Goal: Task Accomplishment & Management: Use online tool/utility

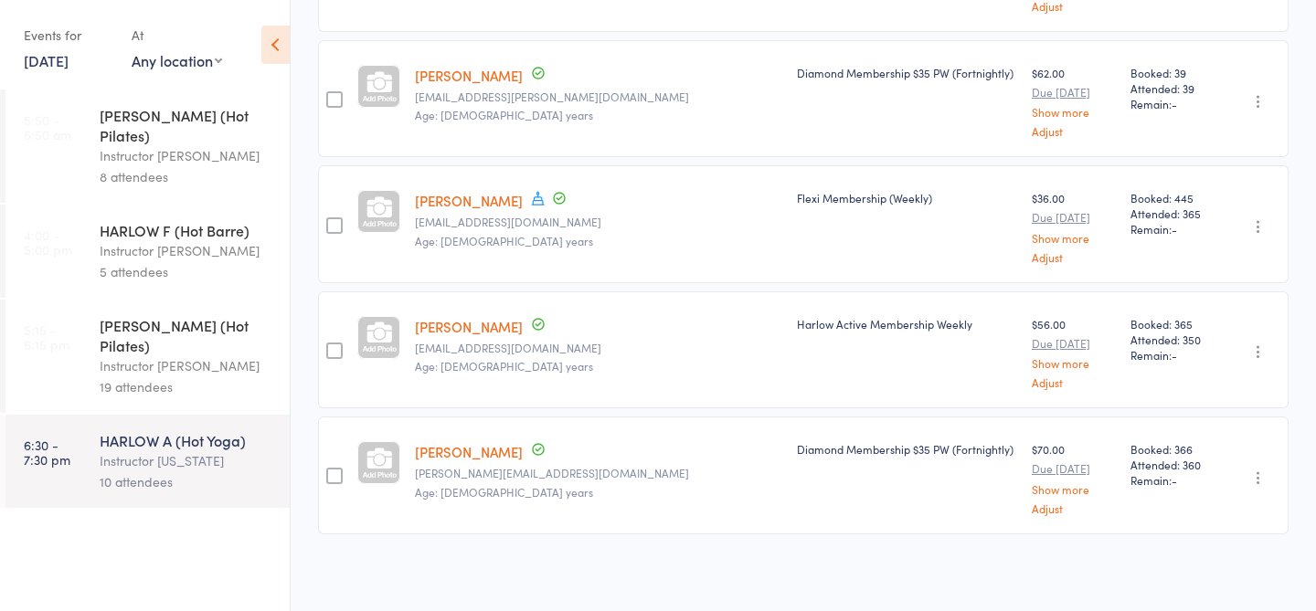
click at [69, 65] on link "[DATE]" at bounding box center [46, 60] width 45 height 20
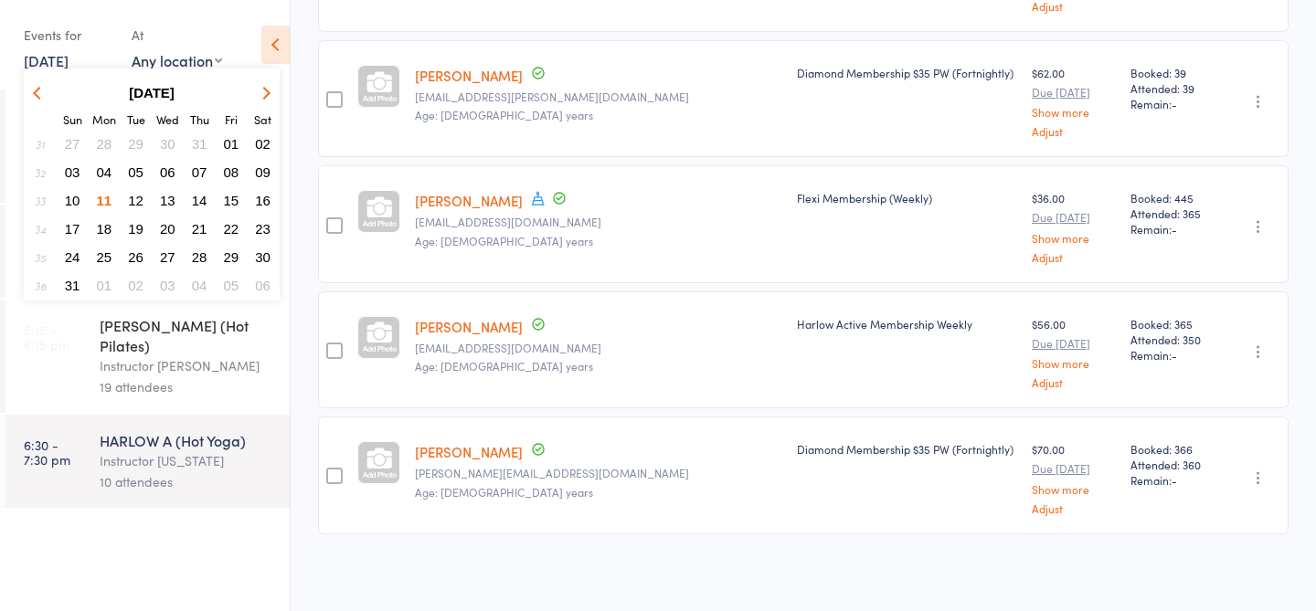
click at [74, 337] on link "5:15 - 6:15 pm [PERSON_NAME] (Hot Pilates) Instructor [PERSON_NAME] 19 attendees" at bounding box center [147, 356] width 284 height 113
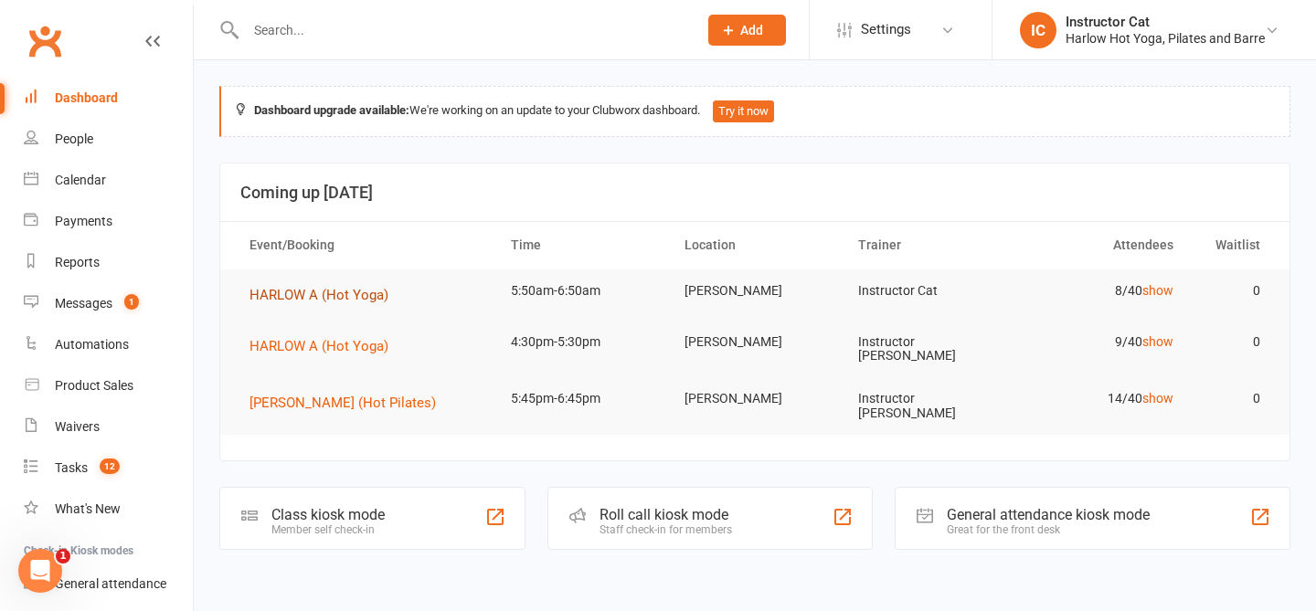
click at [350, 302] on span "HARLOW A (Hot Yoga)" at bounding box center [319, 295] width 139 height 16
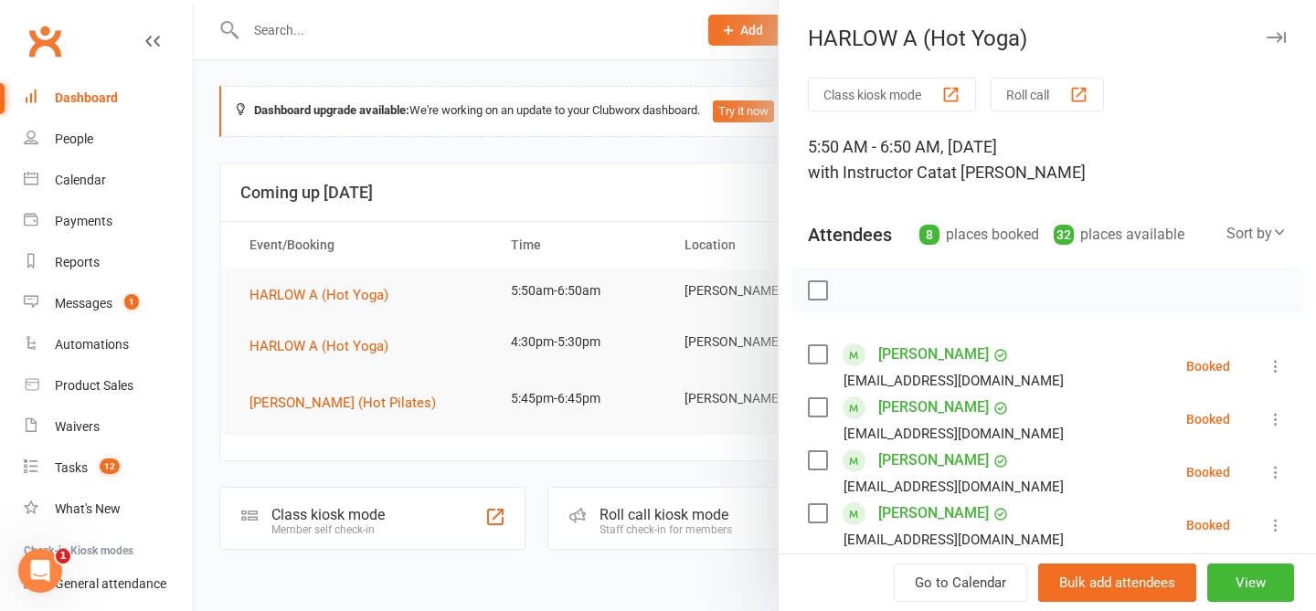
click at [1043, 98] on button "Roll call" at bounding box center [1047, 95] width 113 height 34
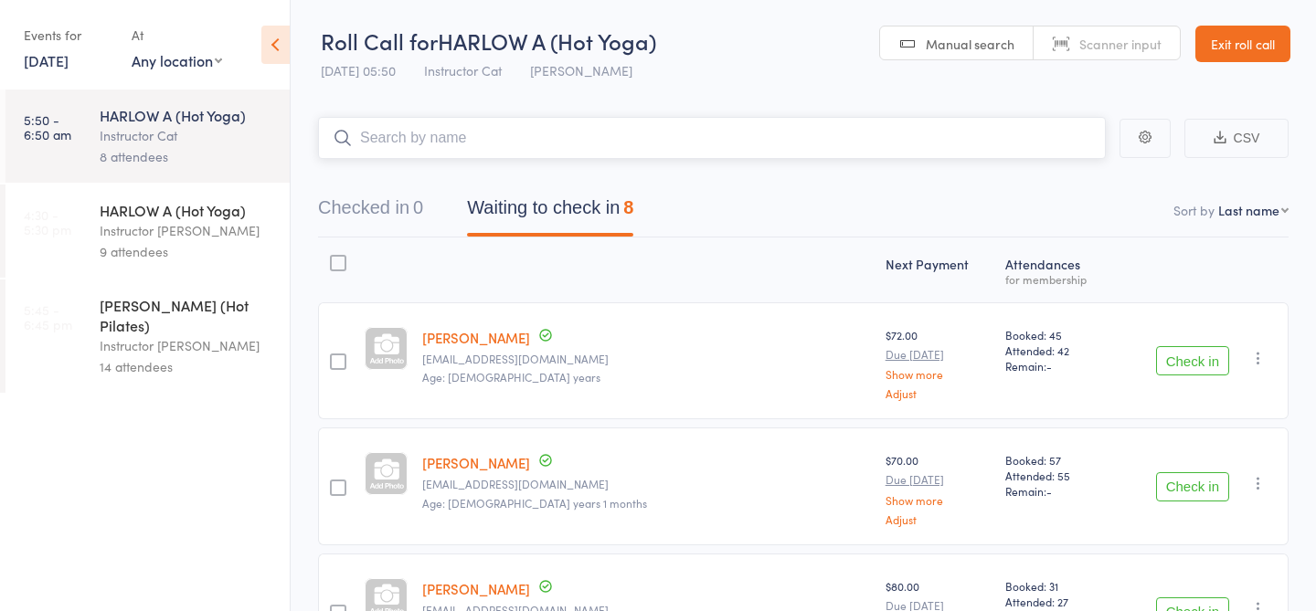
click at [721, 133] on input "search" at bounding box center [712, 138] width 788 height 42
type input "21340"
click at [1079, 175] on link "Check in" at bounding box center [1055, 177] width 65 height 28
type input "23008"
click at [1058, 183] on link "Drop in" at bounding box center [1057, 177] width 59 height 28
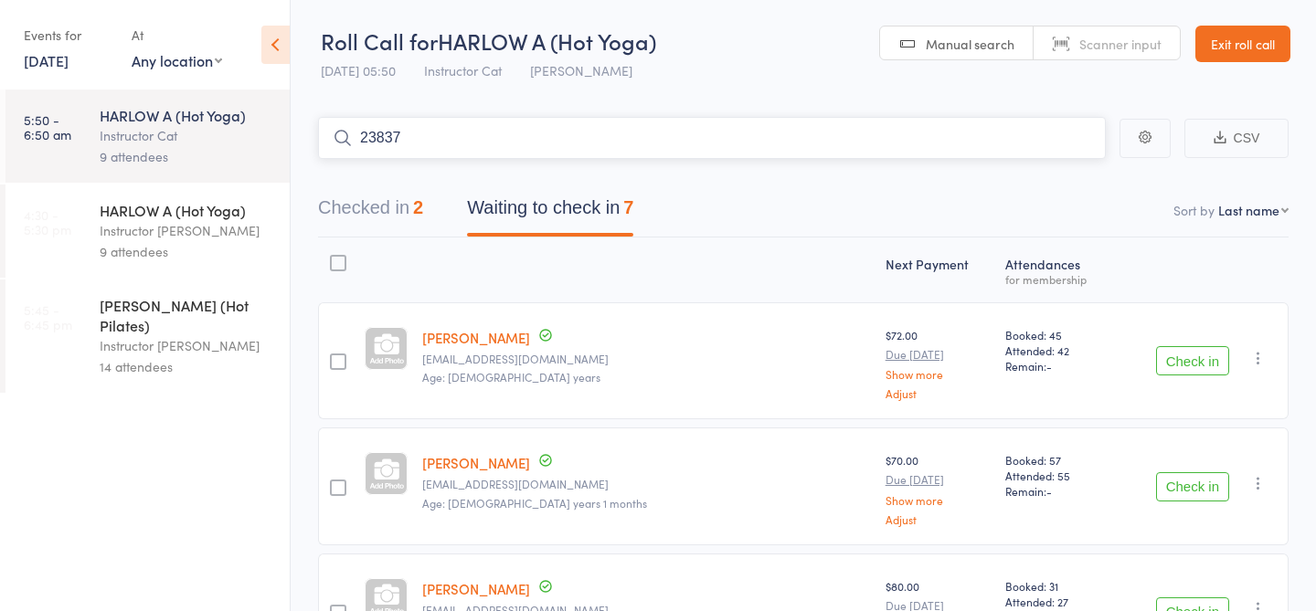
type input "23837"
click at [1078, 178] on link "Check in" at bounding box center [1055, 177] width 65 height 28
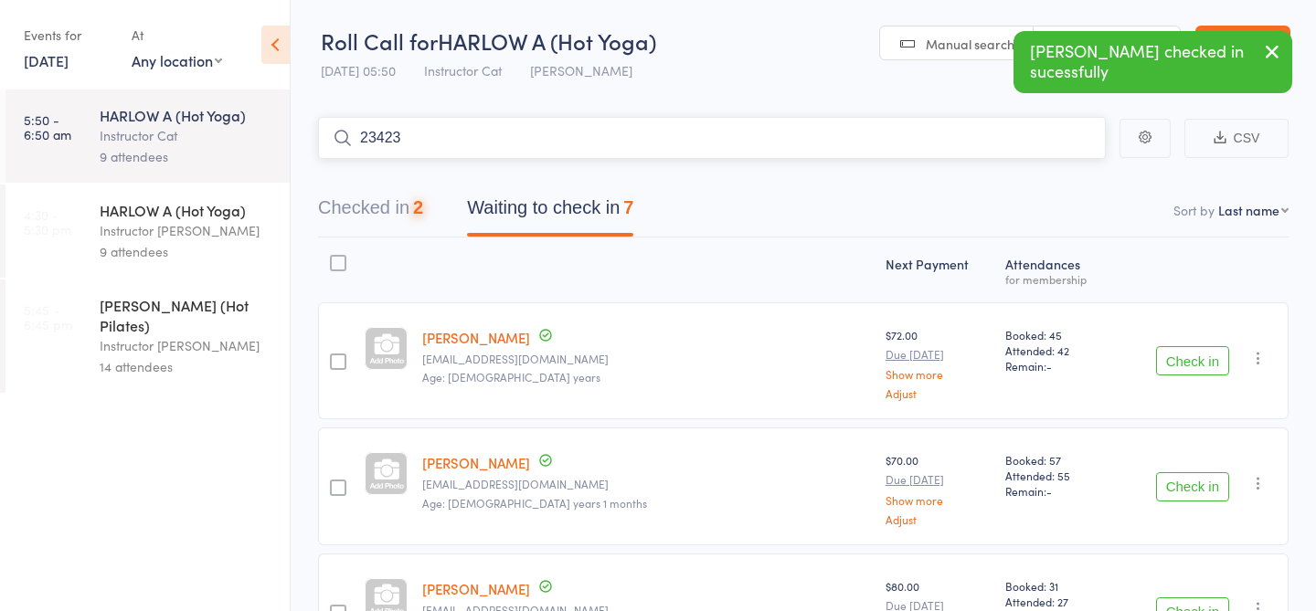
type input "23423"
click at [1056, 183] on link "Check in" at bounding box center [1055, 177] width 65 height 28
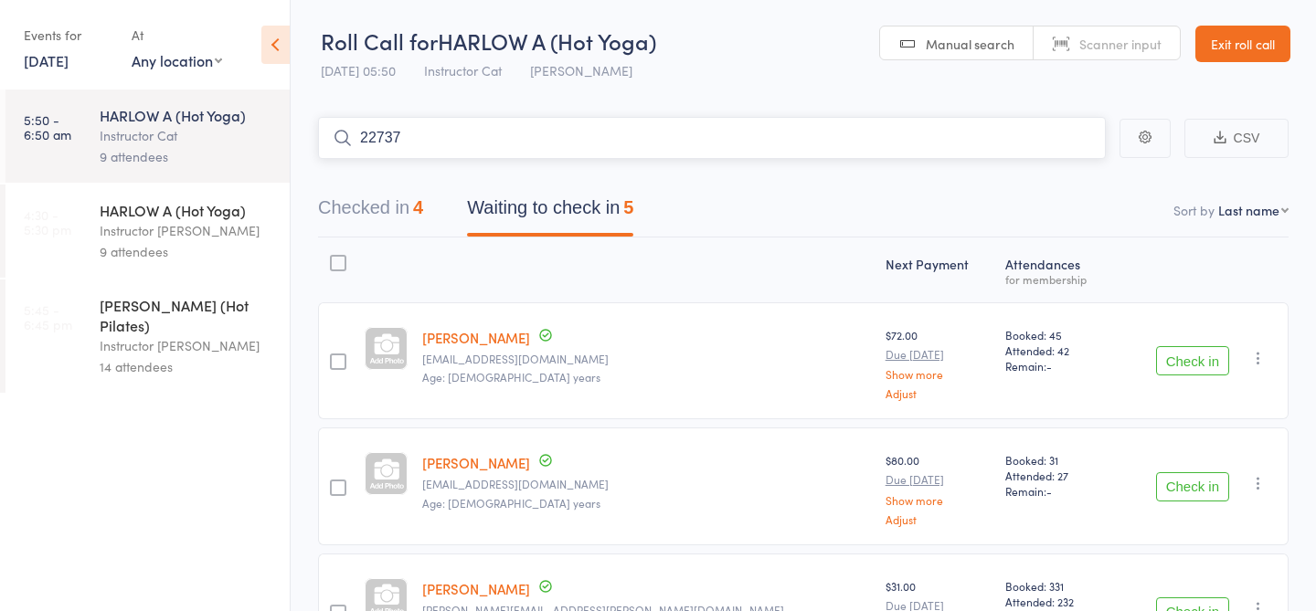
type input "22737"
click at [1041, 181] on link "Check in" at bounding box center [1055, 177] width 65 height 28
type input "23289"
click at [1055, 178] on link "Check in" at bounding box center [1055, 177] width 65 height 28
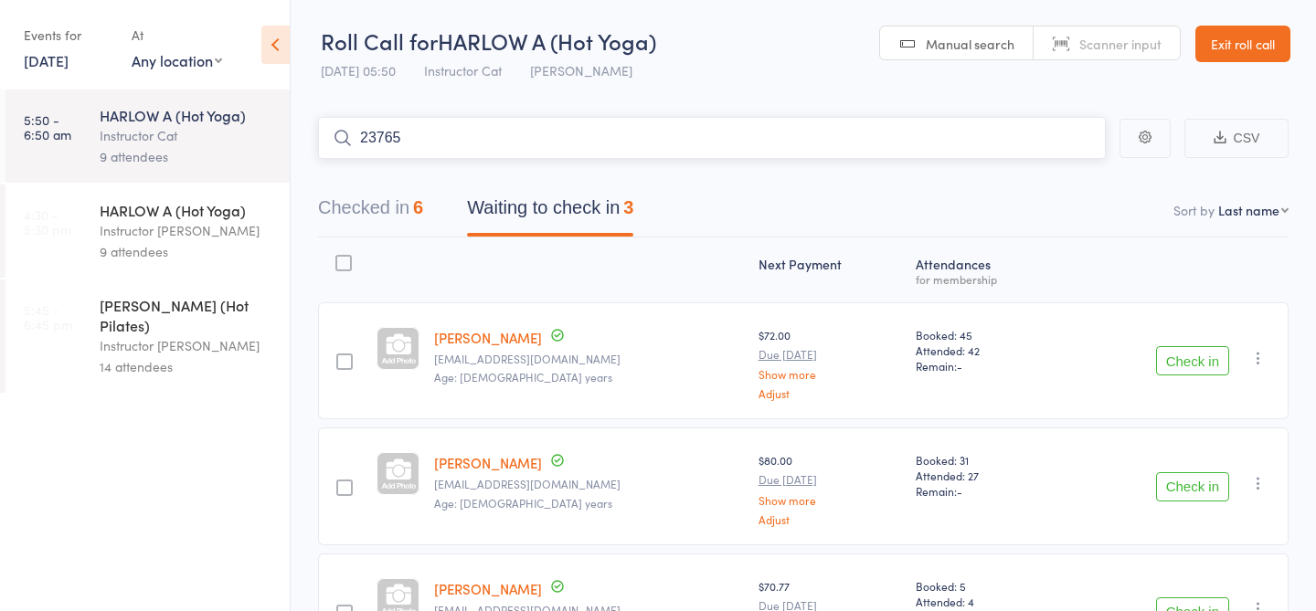
type input "23765"
click at [1072, 167] on link "Check in" at bounding box center [1055, 177] width 65 height 28
click at [1195, 358] on button "Check in" at bounding box center [1192, 360] width 73 height 29
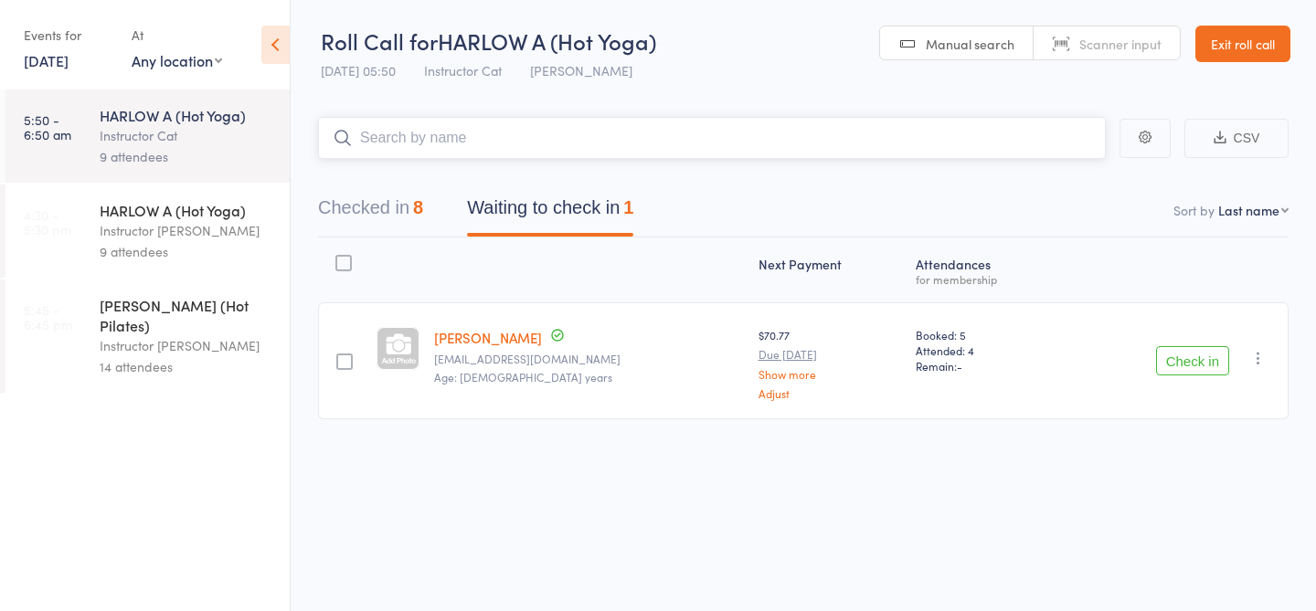
click at [749, 136] on input "search" at bounding box center [712, 138] width 788 height 42
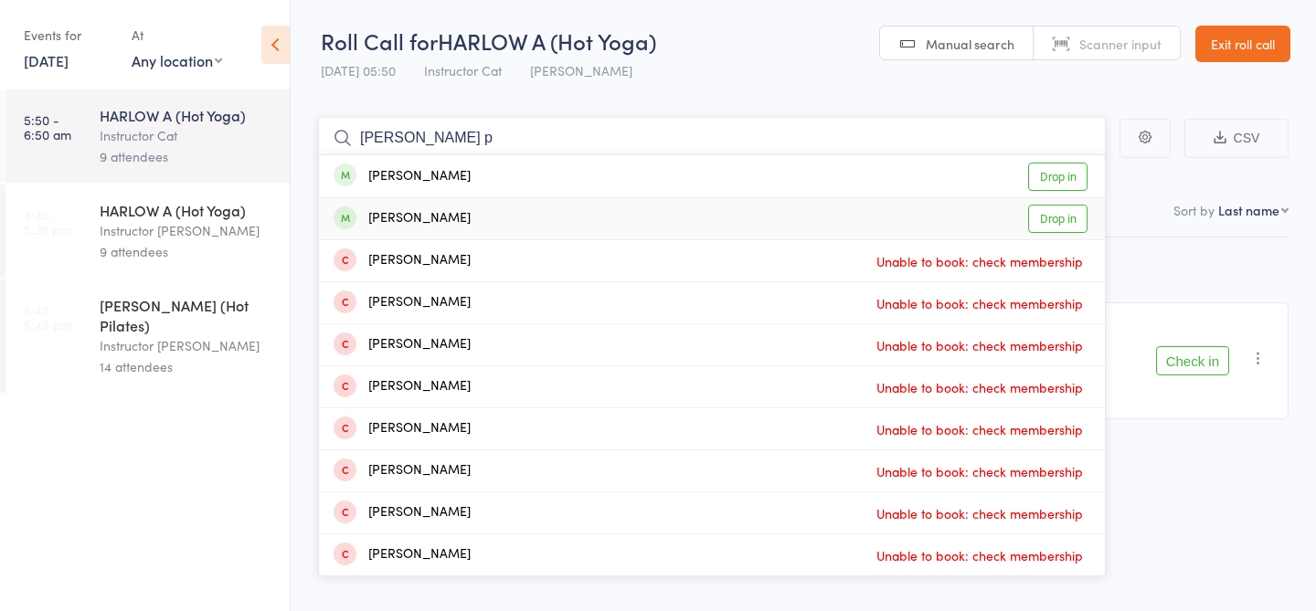
type input "shelly p"
click at [1049, 217] on link "Drop in" at bounding box center [1057, 219] width 59 height 28
